Goal: Task Accomplishment & Management: Complete application form

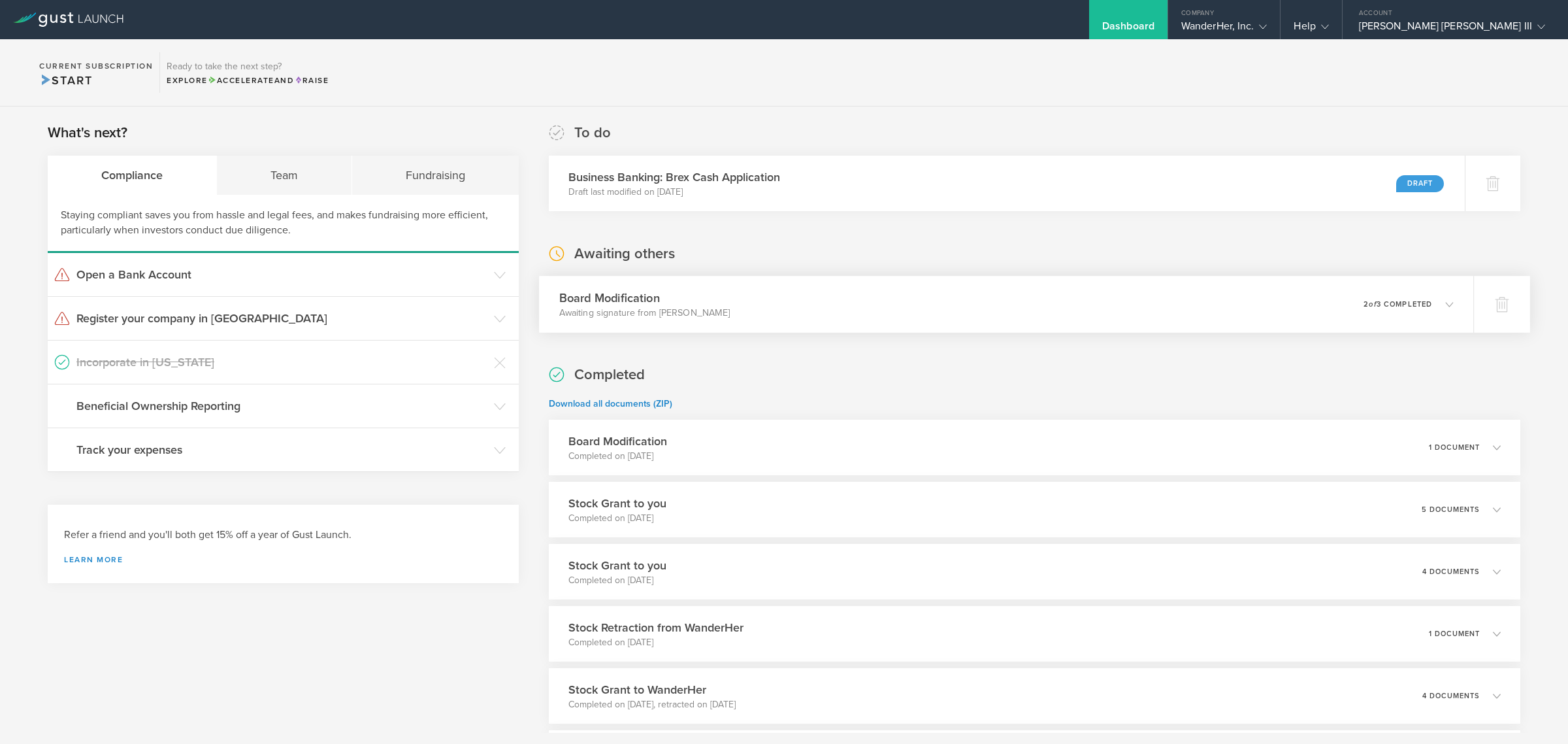
click at [1366, 309] on div "0 undeliverable 2 of 3 completed" at bounding box center [1408, 304] width 90 height 22
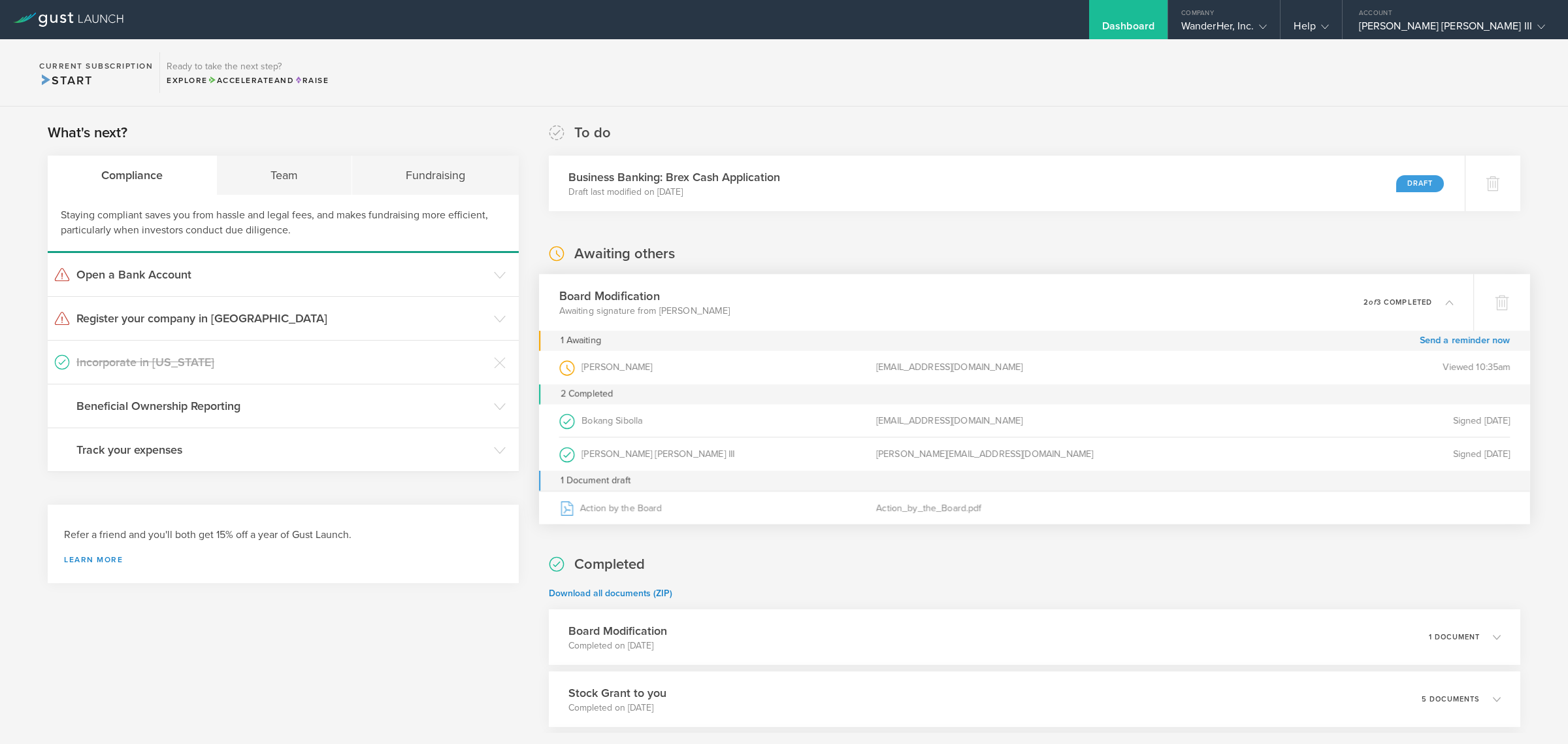
click at [1430, 371] on div "Viewed 10:35am" at bounding box center [1351, 368] width 317 height 34
click at [1437, 18] on div "Account" at bounding box center [1455, 10] width 225 height 20
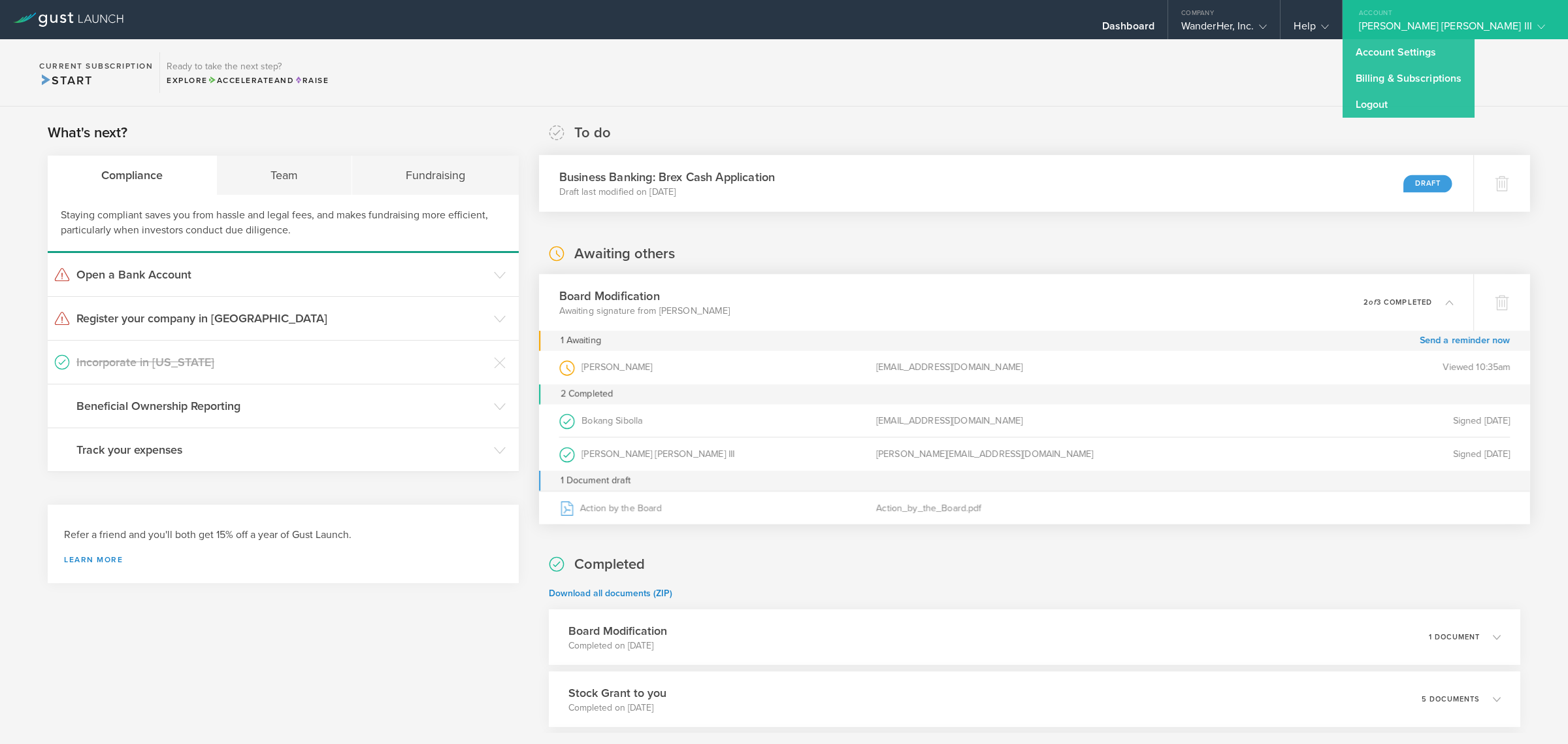
click at [802, 189] on div "Business Banking: Brex Cash Application Draft last modified on Sep 5, 2025 Draft" at bounding box center [1006, 183] width 934 height 57
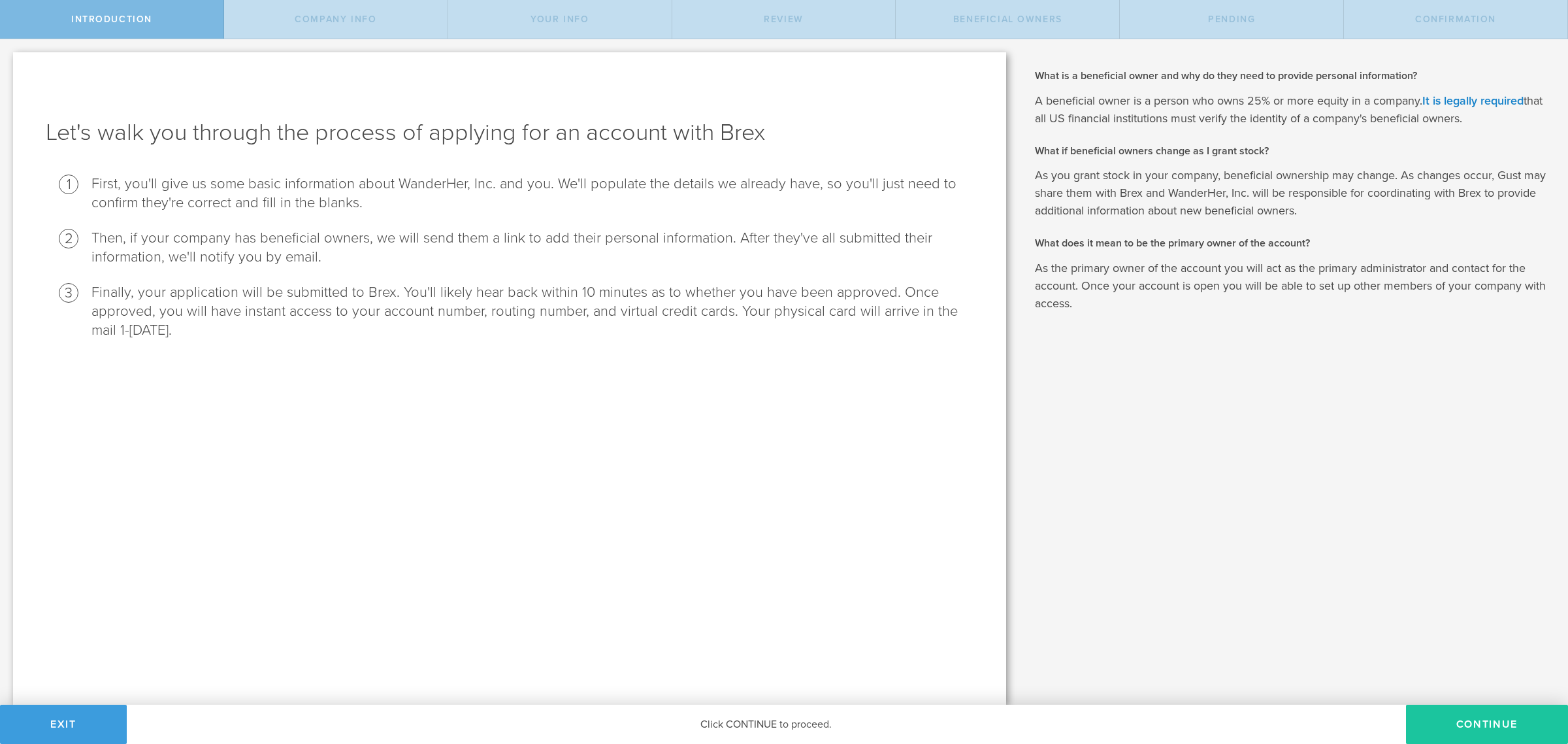
click at [1455, 723] on button "Continue" at bounding box center [1487, 724] width 162 height 39
select select "string:C_CORP"
type input "Solo women’s travel & safety app"
type input "[PHONE_NUMBER]"
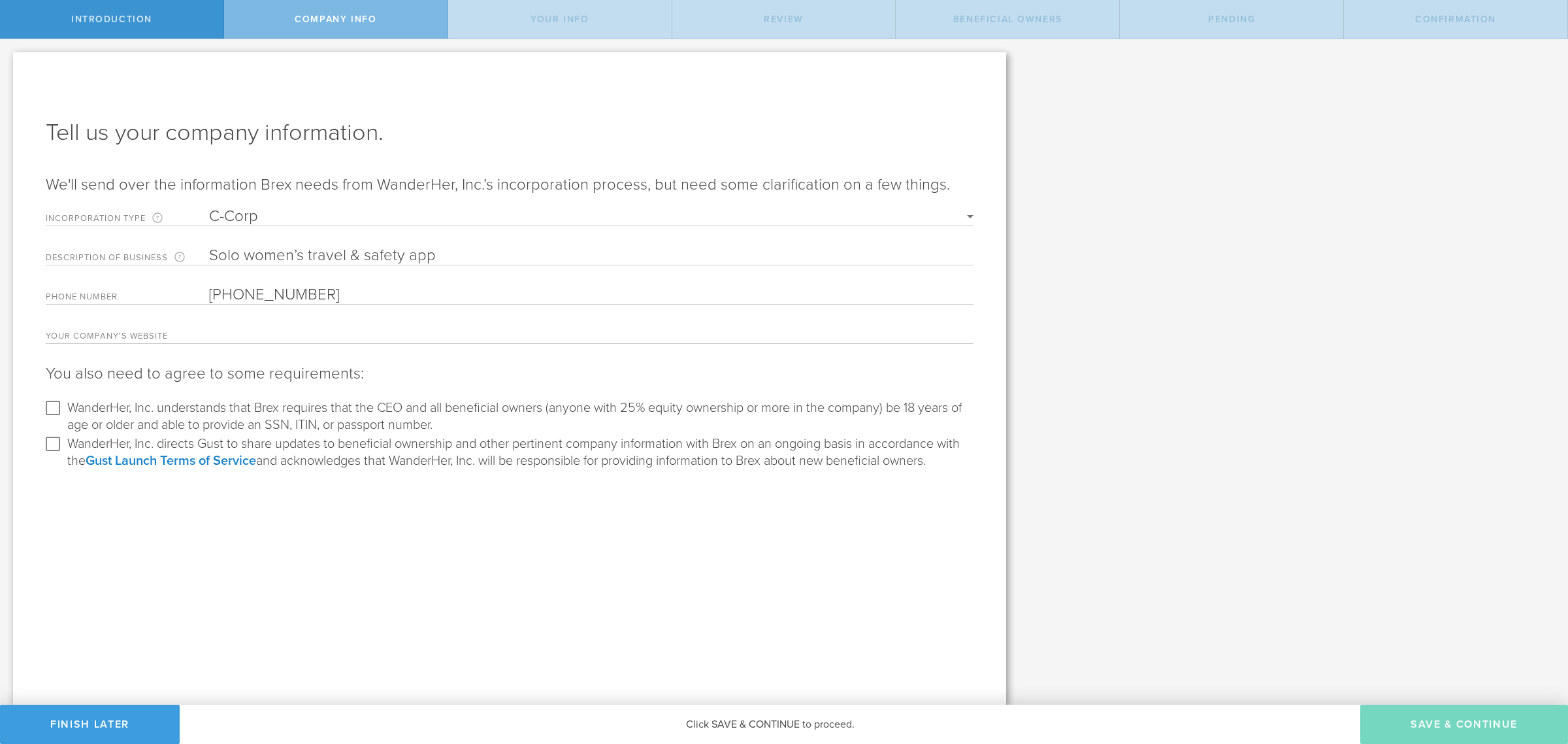
click at [298, 332] on input "text" at bounding box center [591, 334] width 764 height 19
click at [62, 402] on input "WanderHer, Inc. understands that Brex requires that the CEO and all beneficial …" at bounding box center [53, 407] width 21 height 21
checkbox input "true"
click at [43, 442] on input "WanderHer, Inc. directs Gust to share updates to beneficial ownership and other…" at bounding box center [53, 443] width 21 height 21
checkbox input "true"
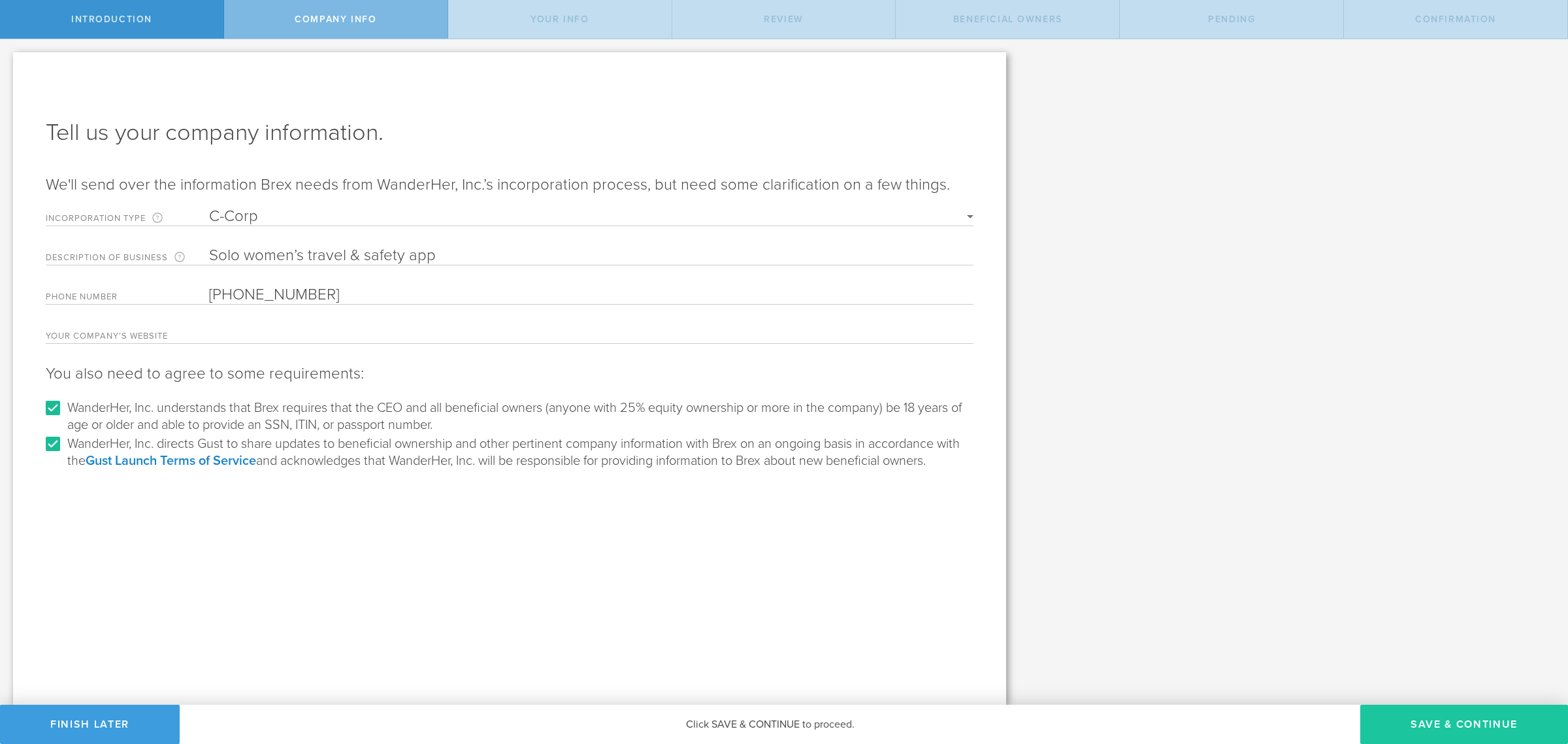
click at [1412, 730] on button "Save & Continue" at bounding box center [1464, 724] width 208 height 39
type input "[PERSON_NAME] [PERSON_NAME] III"
type input "Founder"
select select "string:SSN"
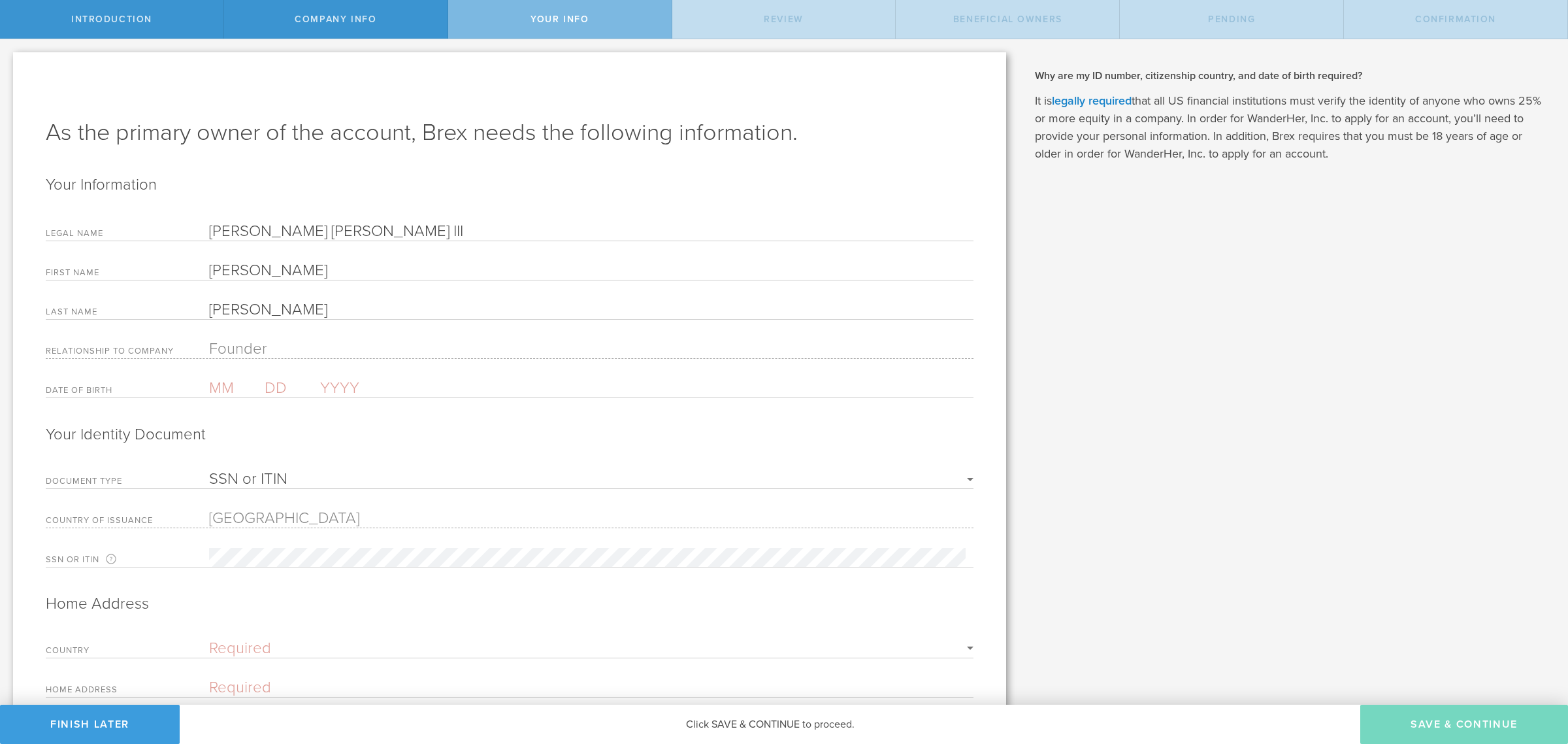
click at [312, 338] on form "Your Information Legal Name Lynn Cordell Nicholas III First Name Lynn Last Name…" at bounding box center [509, 515] width 928 height 680
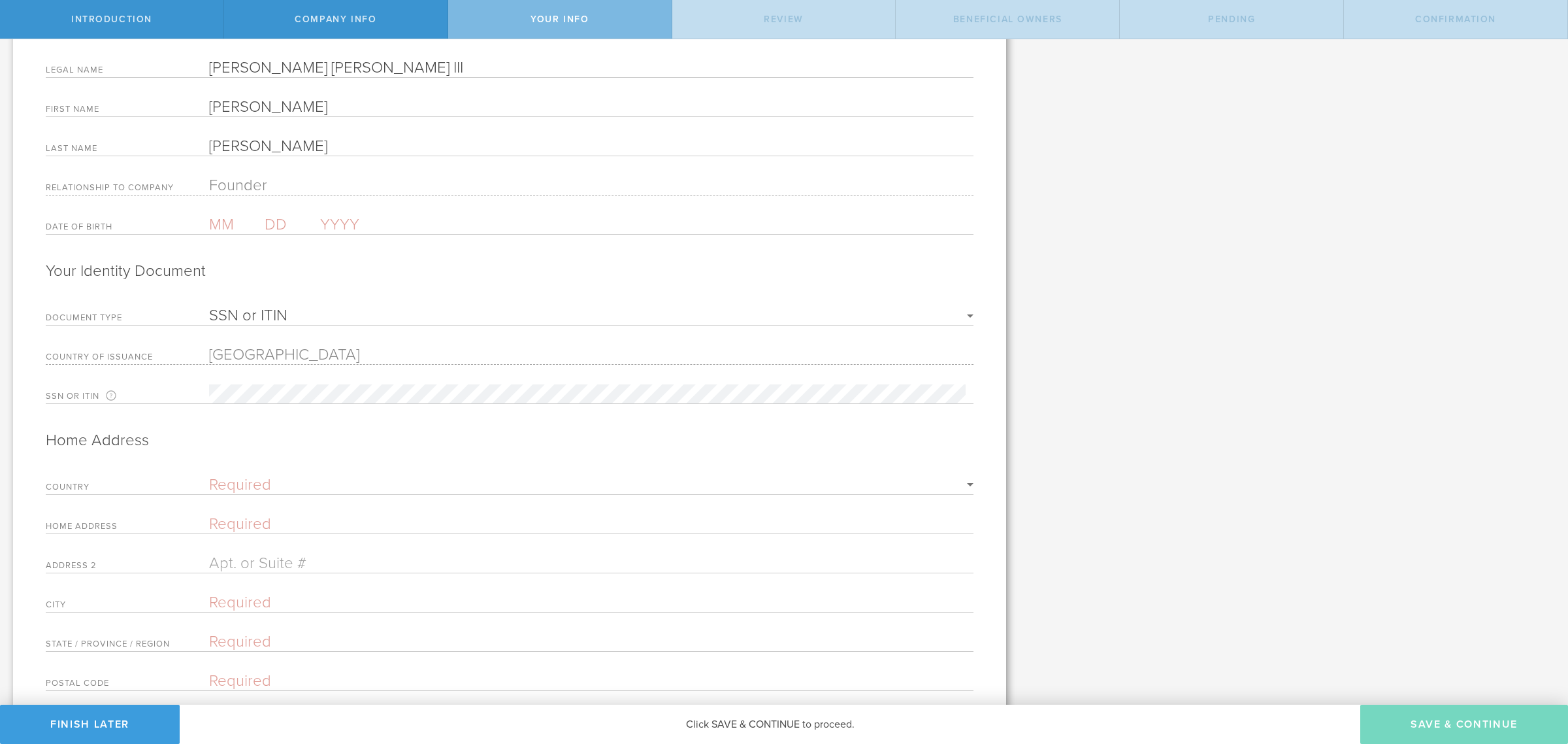
click at [218, 222] on input "text" at bounding box center [237, 225] width 56 height 19
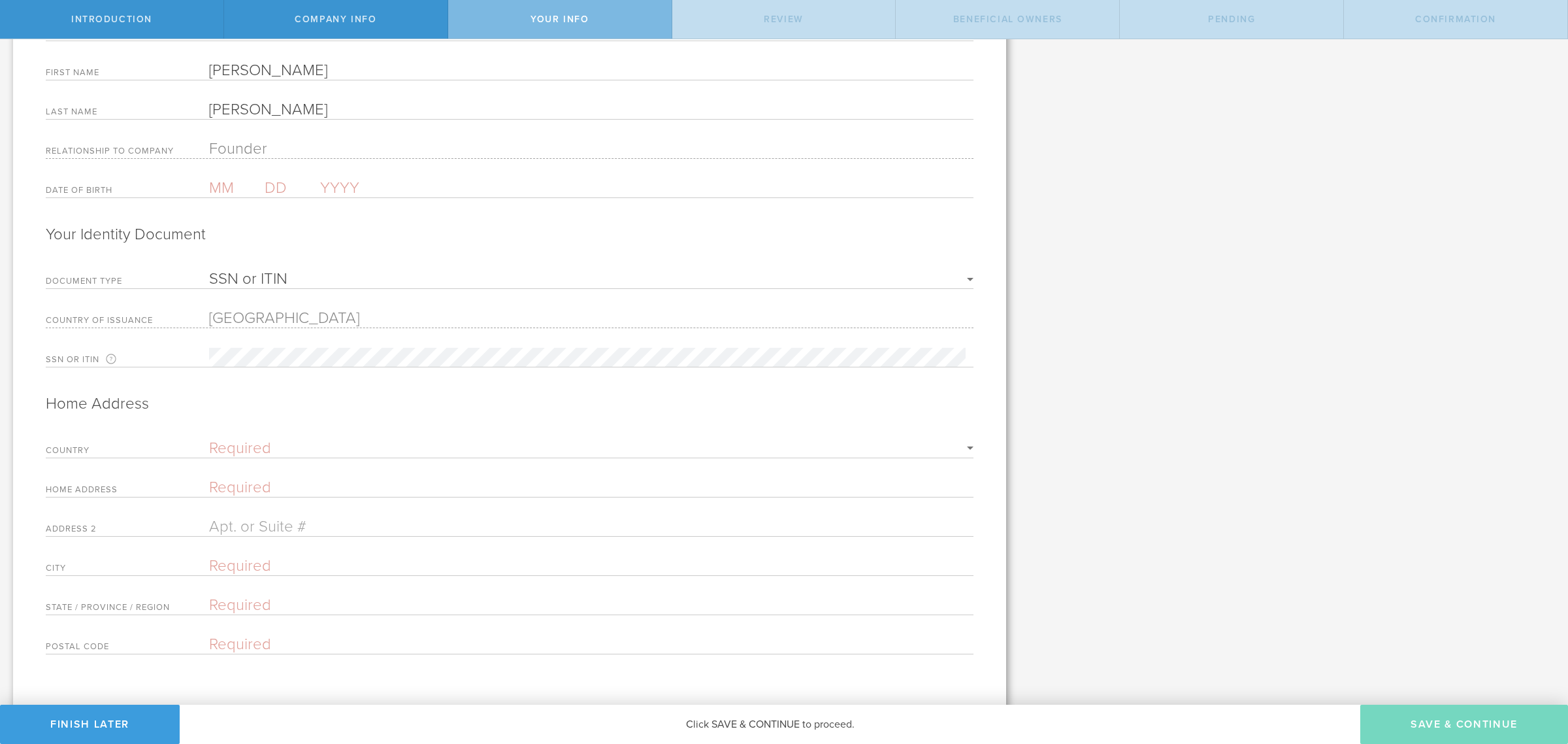
scroll to position [220, 0]
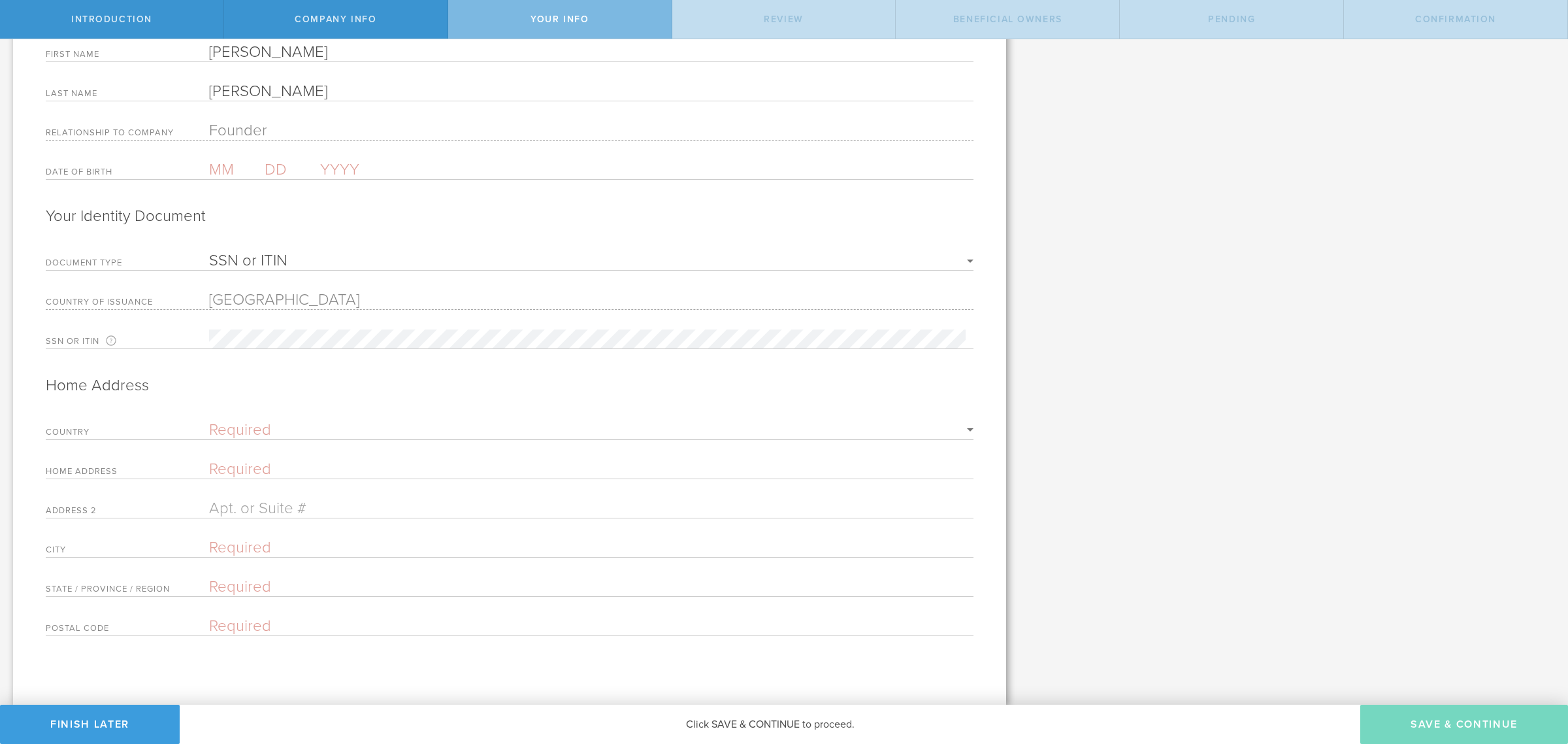
click at [229, 160] on input "text" at bounding box center [237, 170] width 56 height 19
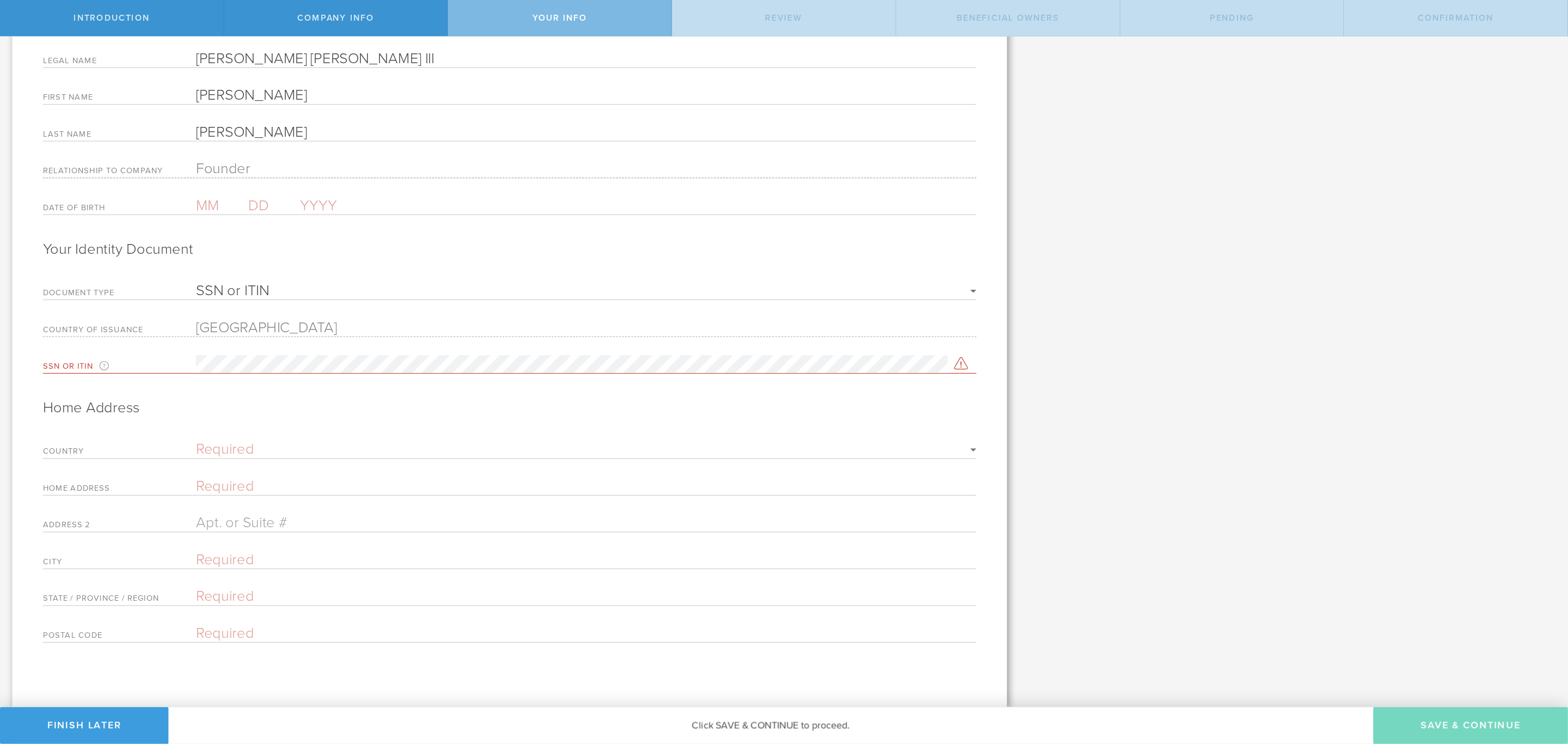
scroll to position [67, 0]
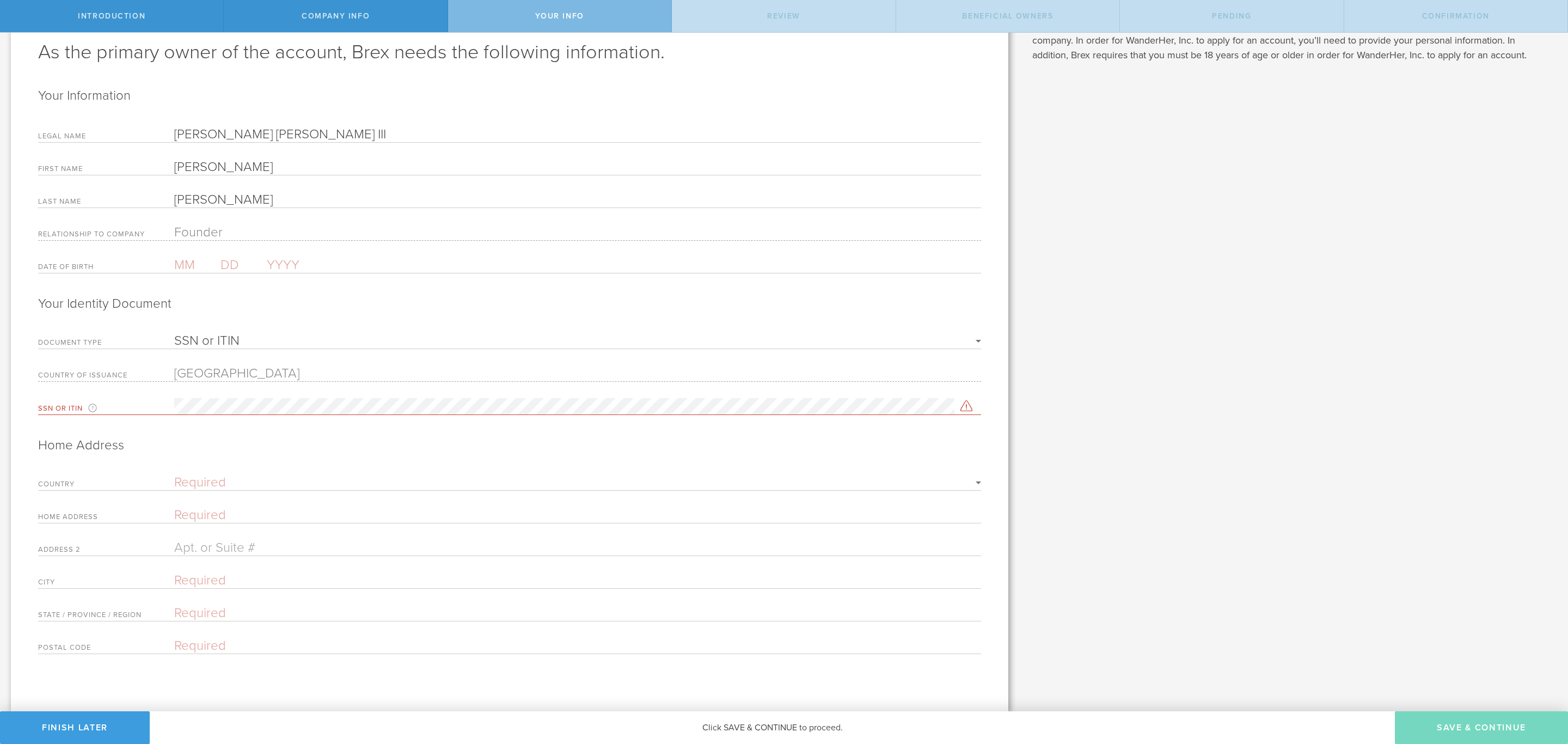
click at [193, 257] on input "text" at bounding box center [197, 265] width 46 height 16
click at [132, 619] on button "Finish Later" at bounding box center [74, 727] width 149 height 32
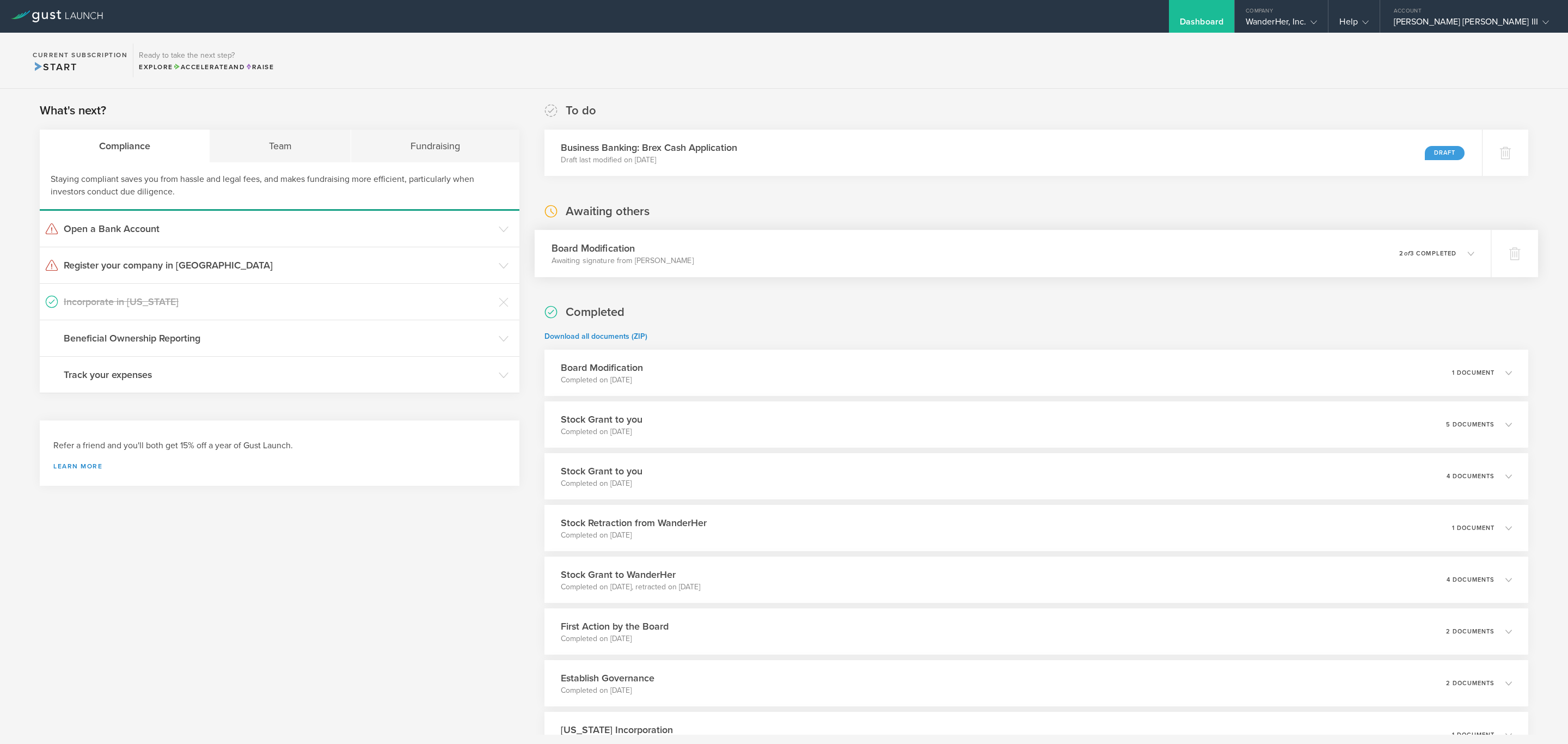
click at [1457, 255] on icon at bounding box center [1466, 253] width 18 height 10
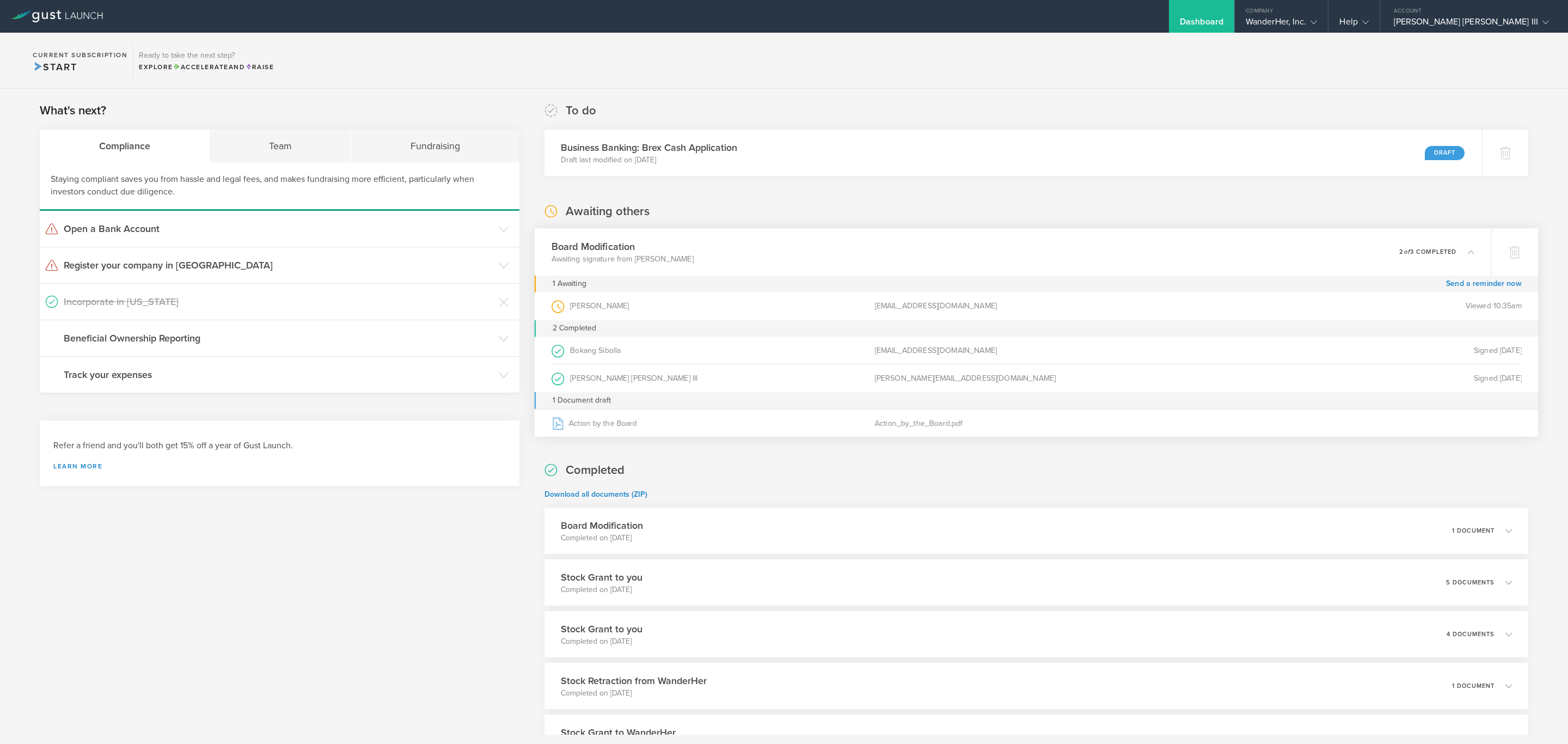
click at [1280, 312] on div "Viewed 10:35am" at bounding box center [1359, 307] width 323 height 28
click at [1464, 279] on link "Send a reminder now" at bounding box center [1483, 284] width 76 height 17
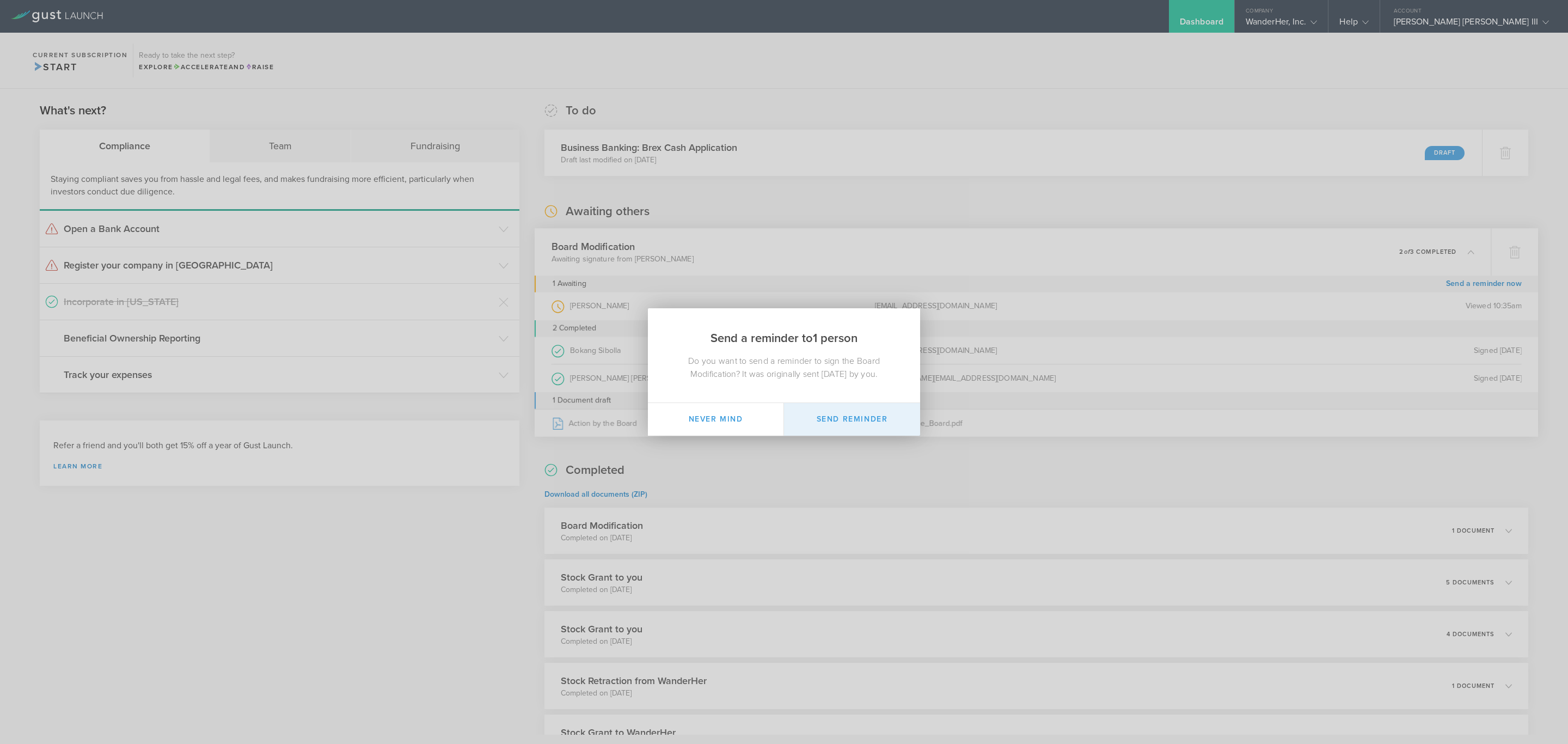
click at [840, 418] on button "Send Reminder" at bounding box center [852, 419] width 136 height 32
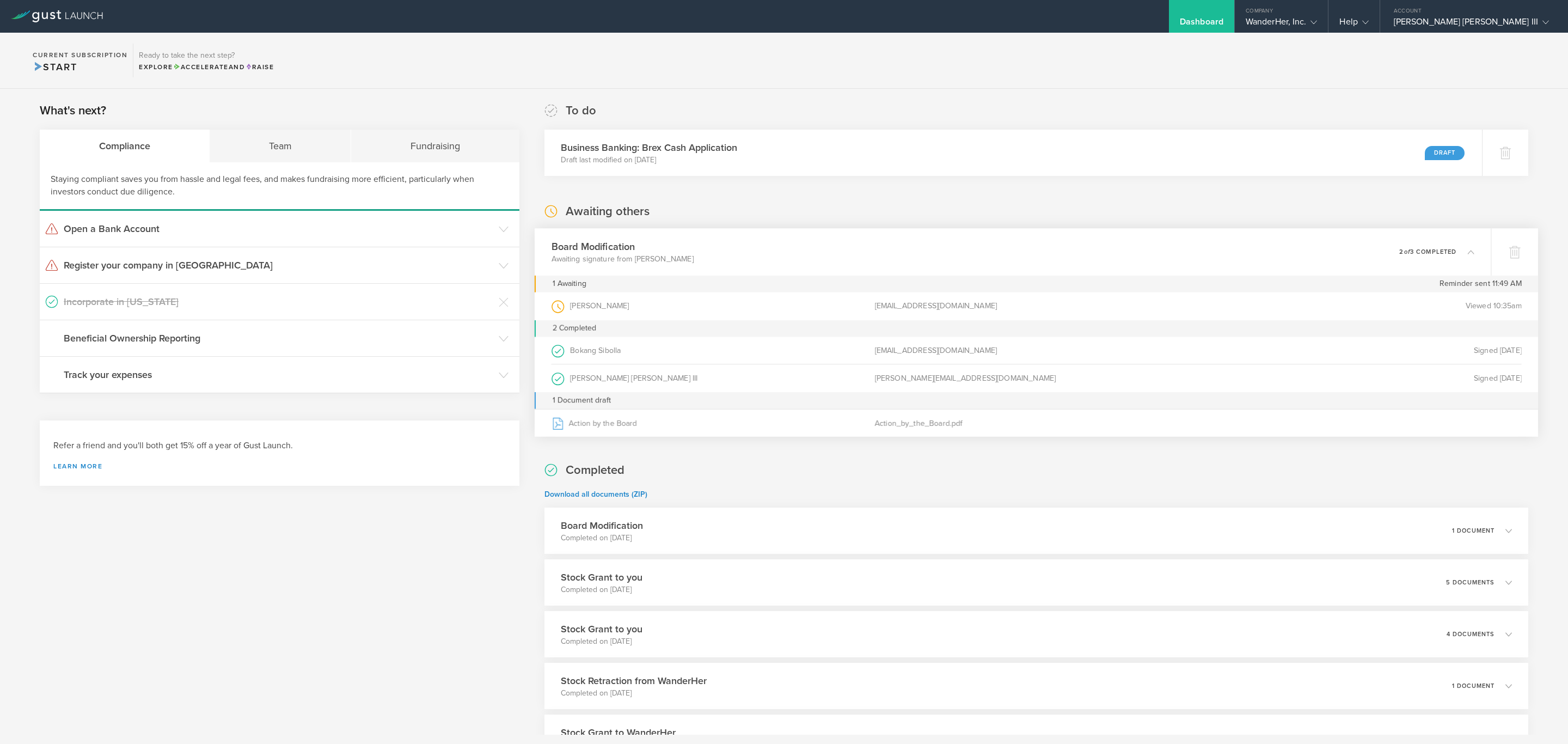
click at [1440, 484] on div "Completed Download all documents (ZIP) Board Modification Completed on Sep 5, 2…" at bounding box center [1036, 689] width 984 height 454
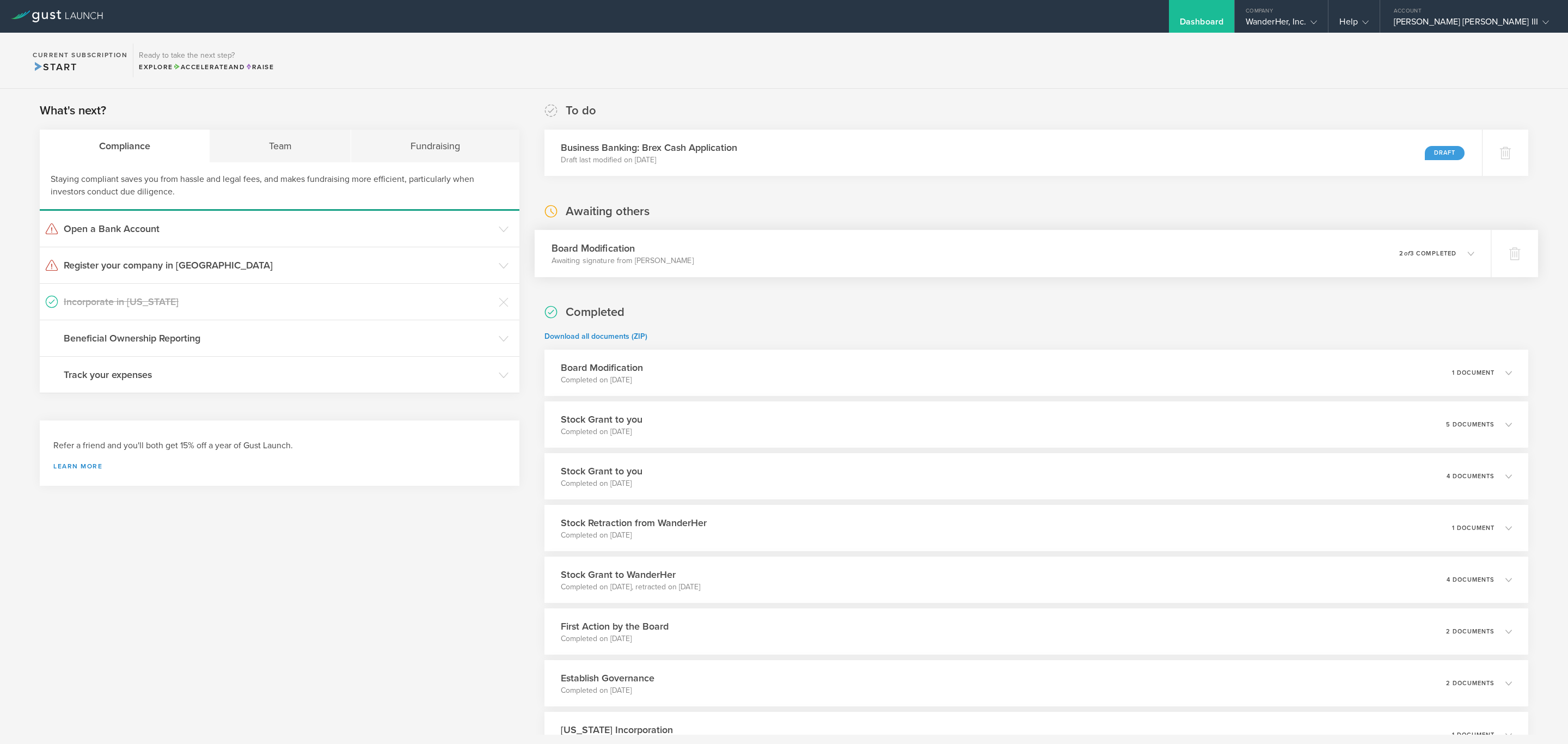
click at [1438, 254] on p "2 of 3 completed" at bounding box center [1428, 253] width 57 height 6
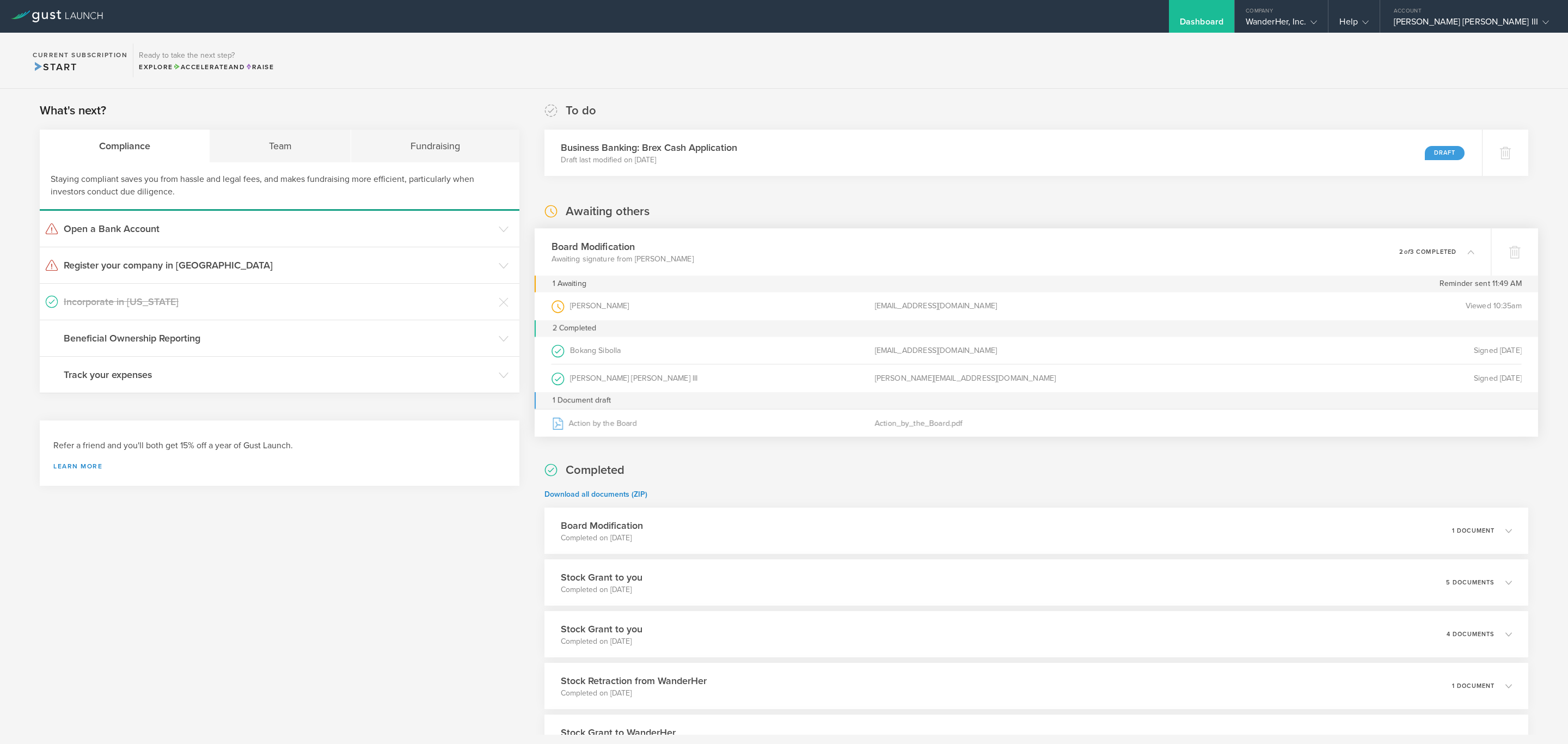
click at [1253, 466] on div "Completed Download all documents (ZIP) Board Modification Completed on Sep 5, 2…" at bounding box center [1036, 689] width 984 height 454
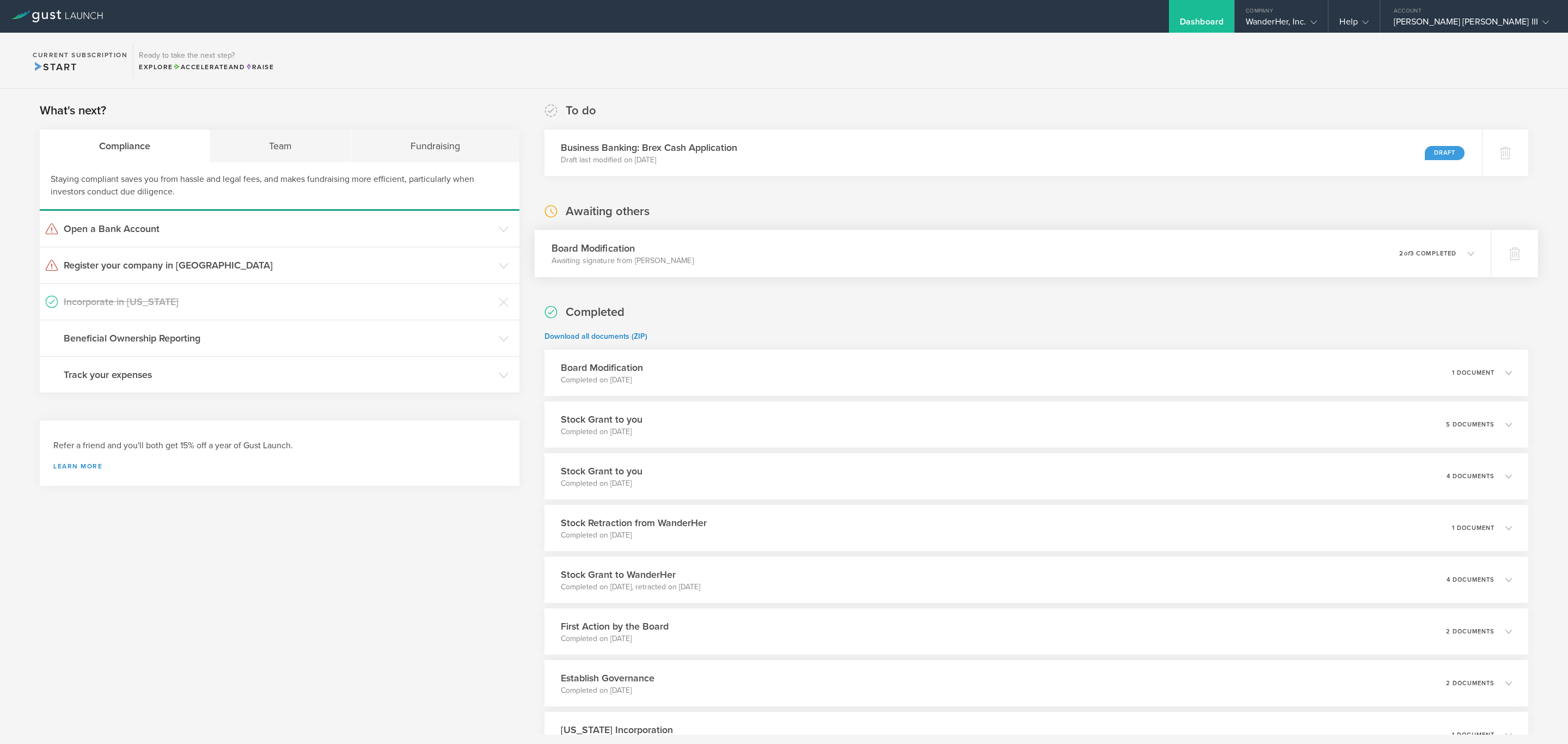
click at [1440, 252] on p "2 of 3 completed" at bounding box center [1428, 253] width 57 height 6
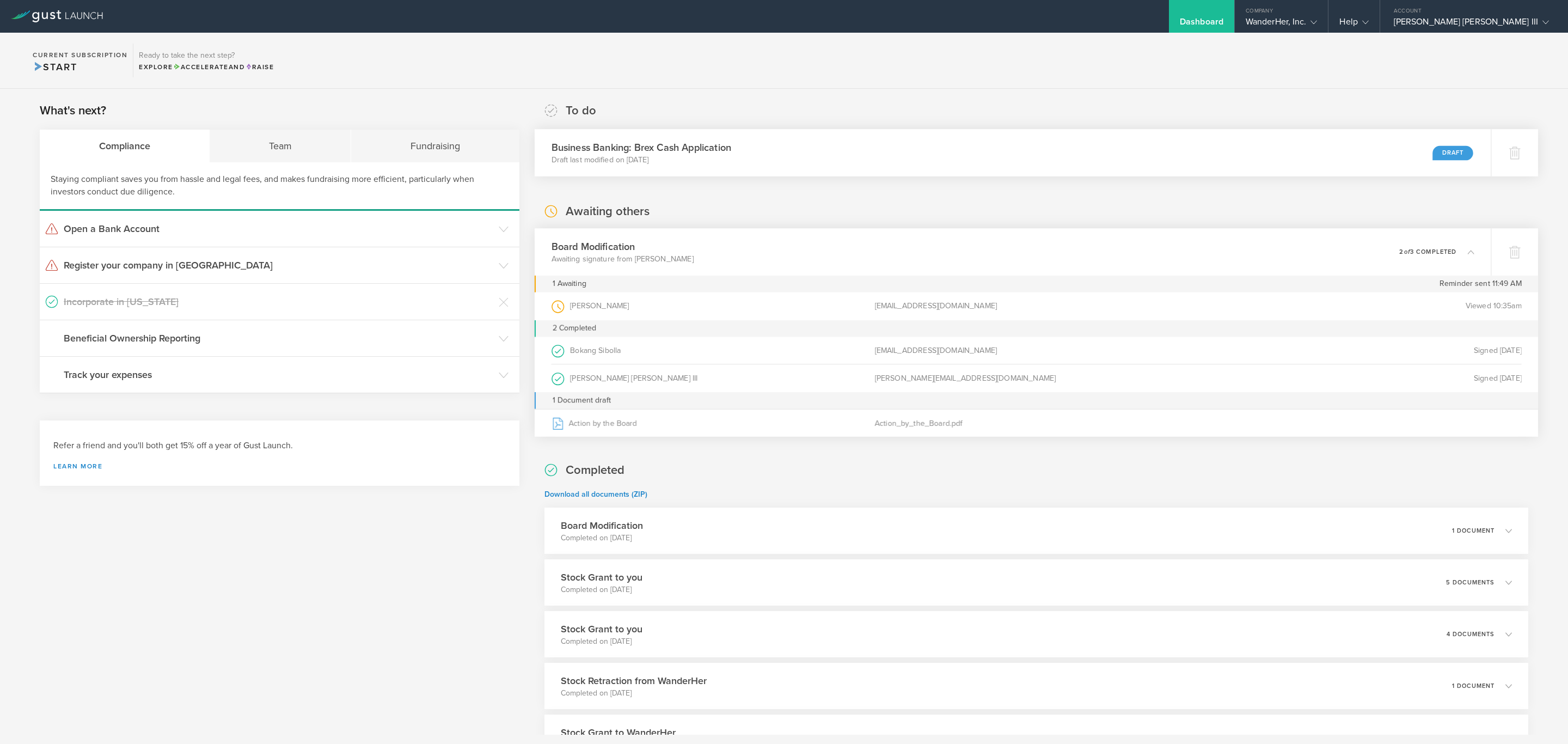
click at [882, 144] on div "Business Banking: Brex Cash Application Draft last modified on Sep 5, 2025 Draft" at bounding box center [1013, 153] width 957 height 47
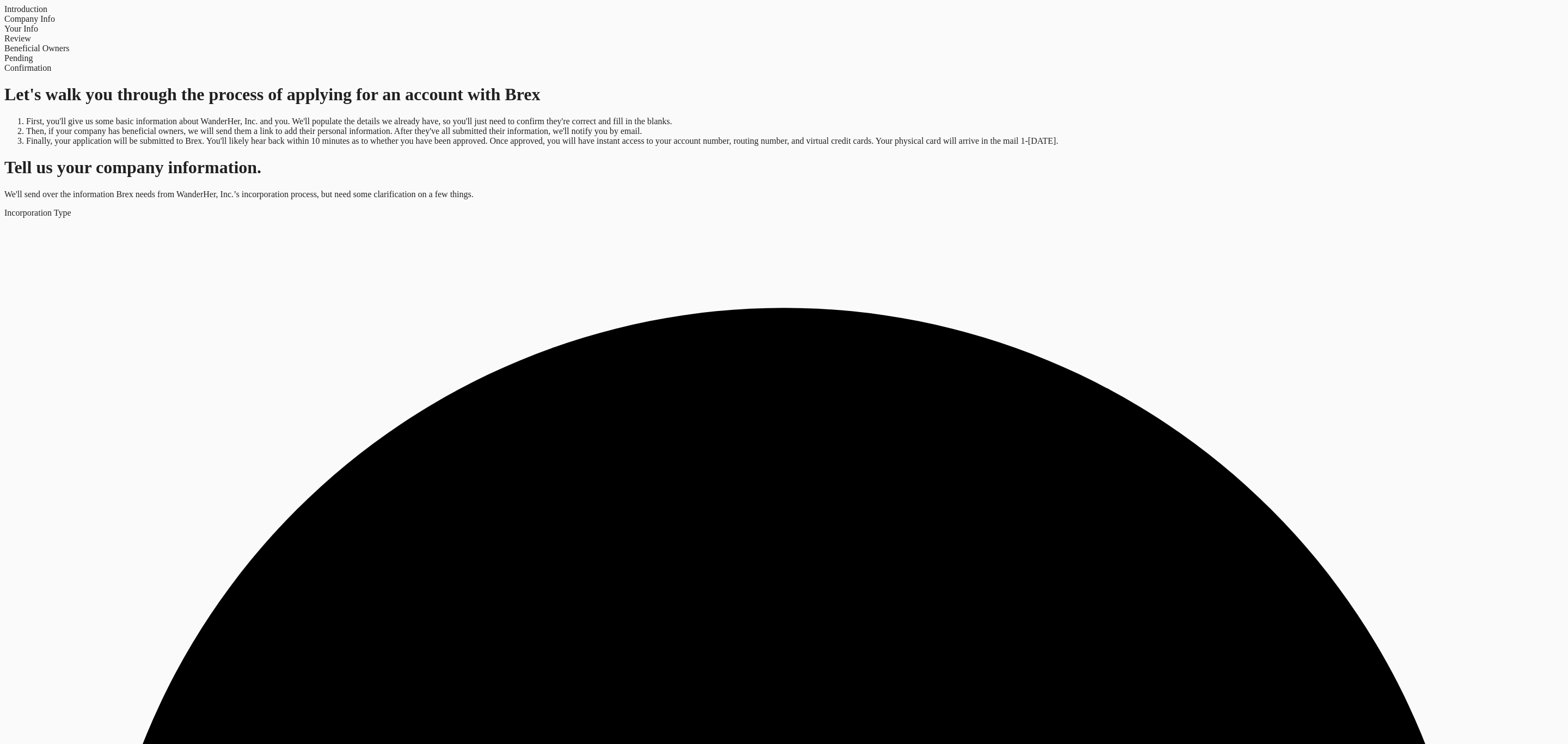
select select "string:C_CORP"
type input "Solo women’s travel & safety app"
type input "[PHONE_NUMBER]"
checkbox input "true"
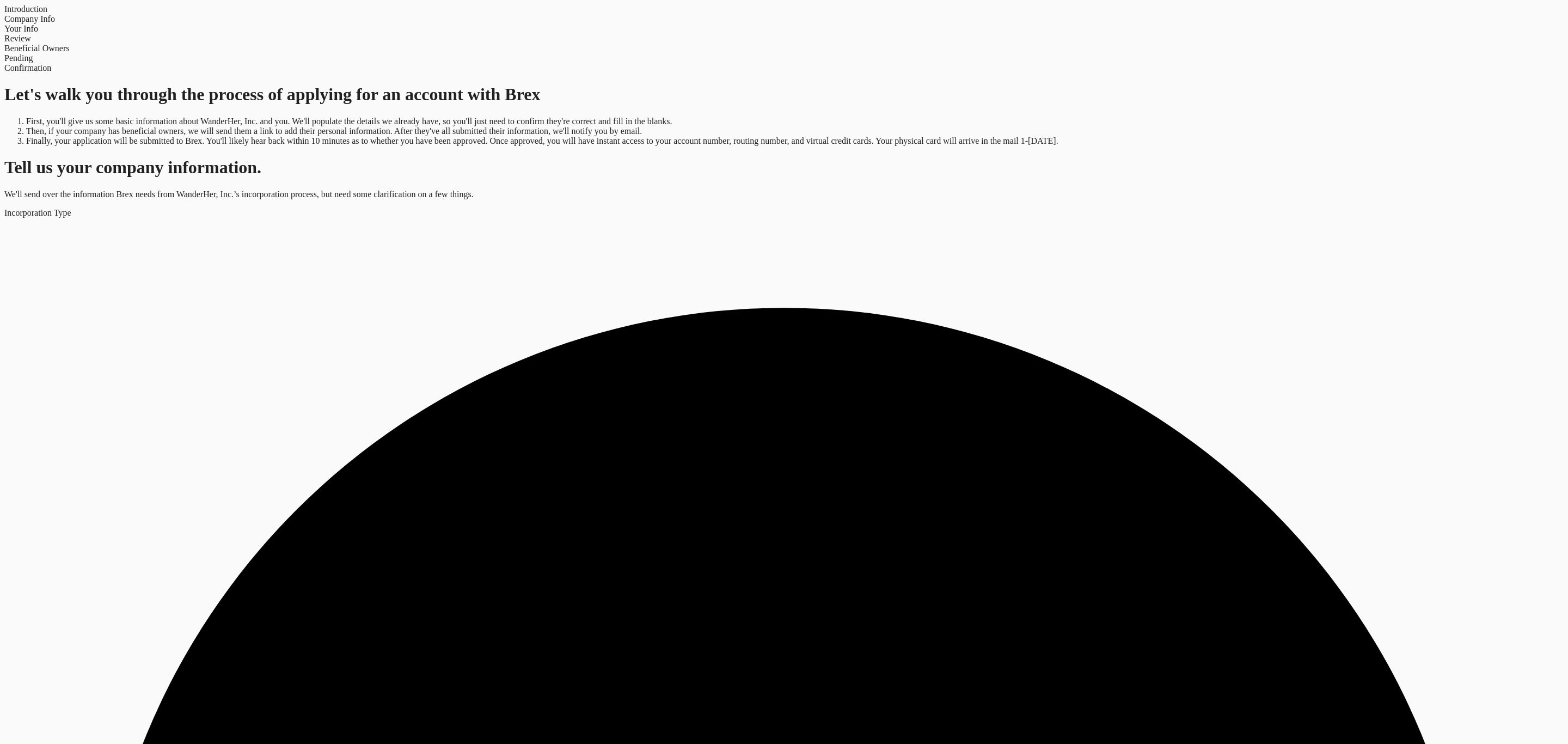
checkbox input "true"
type input "[PERSON_NAME] [PERSON_NAME] III"
type input "Founder"
select select "string:SSN"
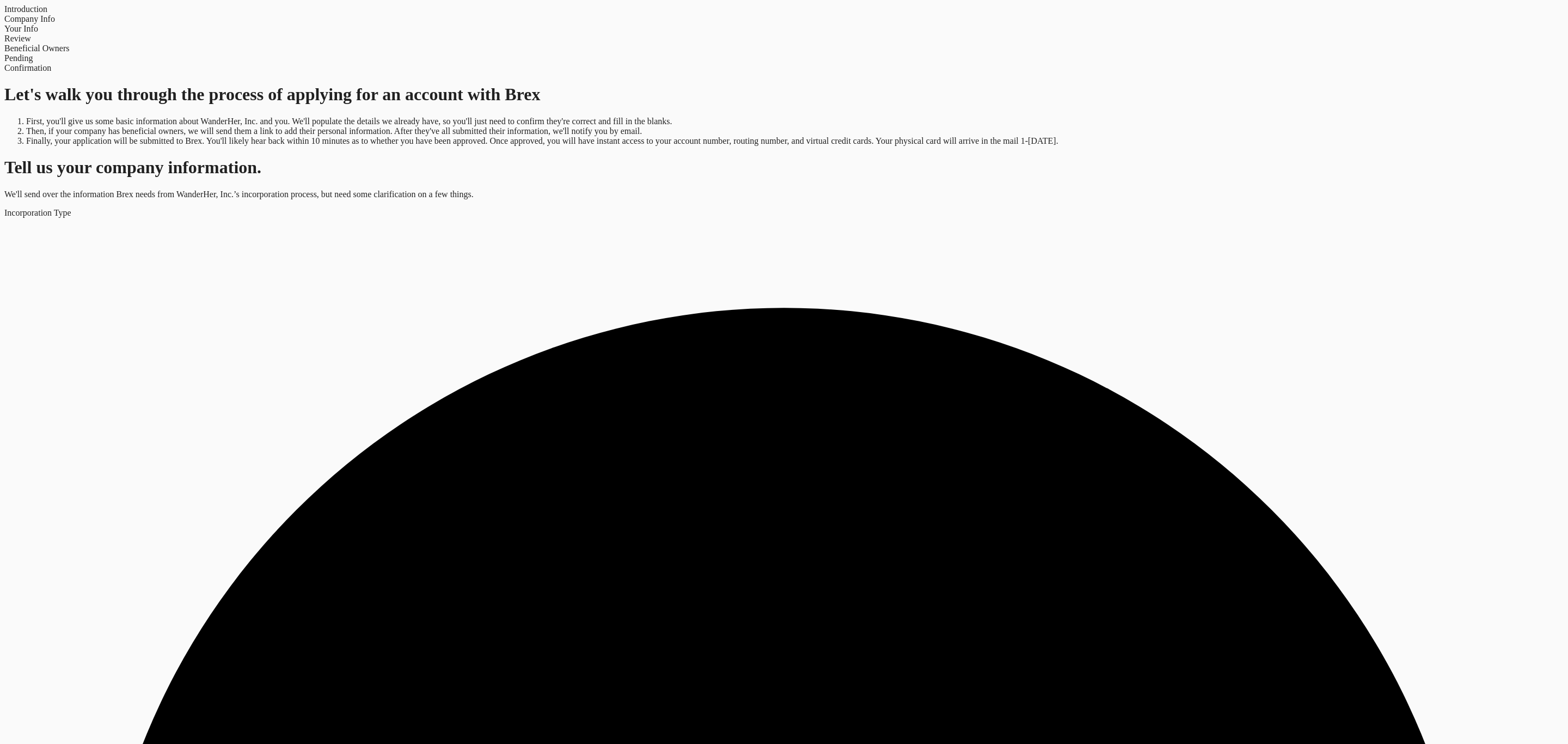
drag, startPoint x: 1027, startPoint y: 81, endPoint x: 1542, endPoint y: 120, distance: 516.5
